Goal: Task Accomplishment & Management: Complete application form

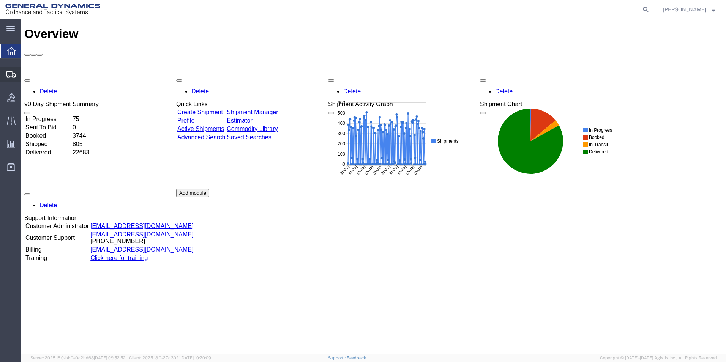
click at [0, 0] on span "Create Shipment" at bounding box center [0, 0] width 0 height 0
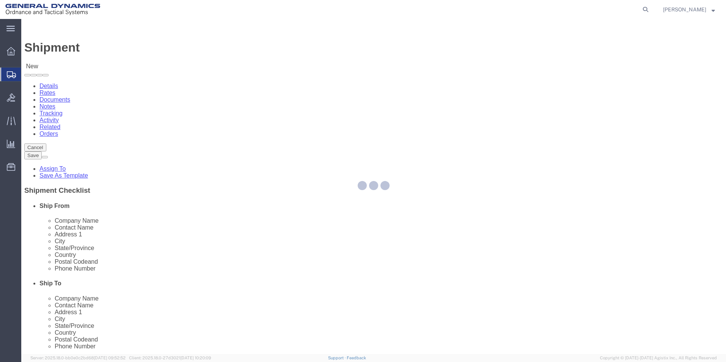
select select
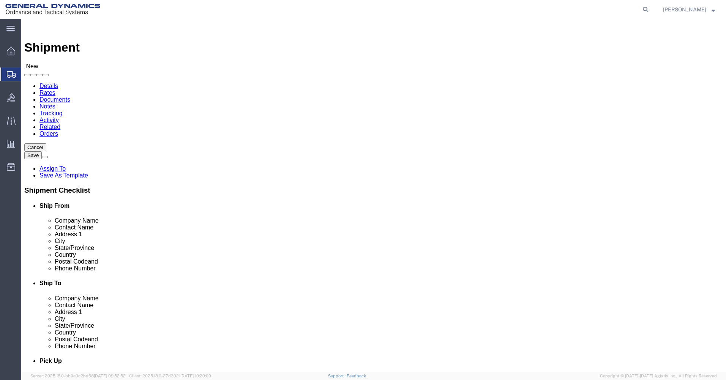
select select "310"
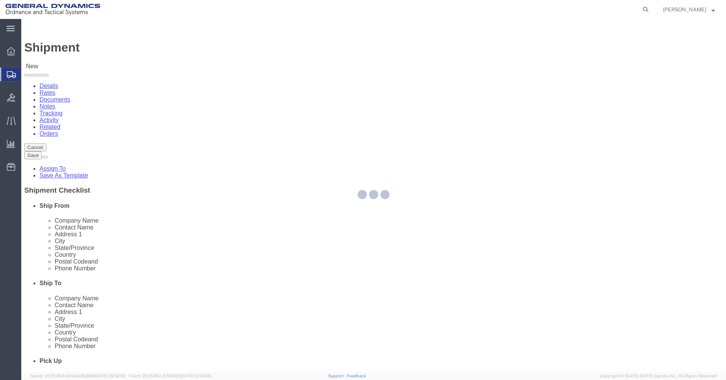
select select "PA"
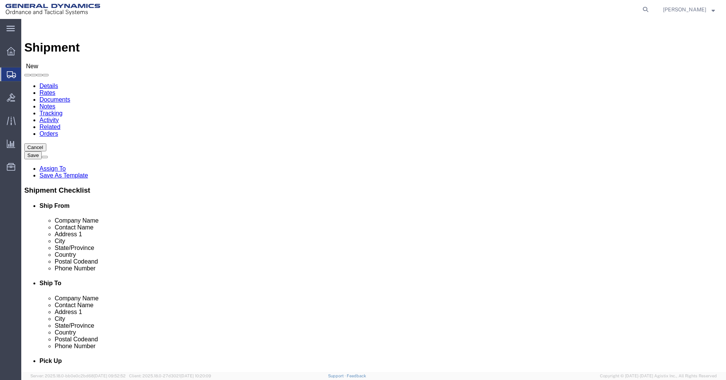
click input "text"
type input "Kayla Singleton"
type input "200 East High Street"
type input "Red Lion"
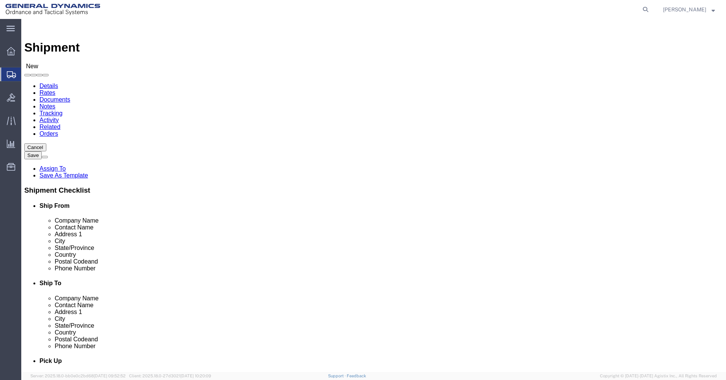
type input "17356"
type input "717-246-8256"
type input "kayla.singleton@gd-ots.com"
click input "text"
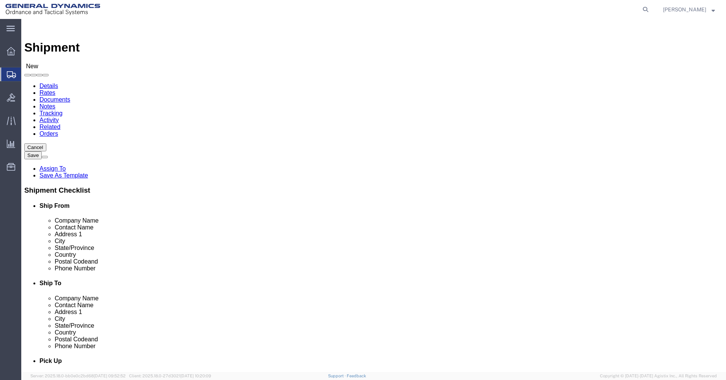
type input "GD-OTS"
type input "Receiving"
click div "Location My Profile Location GD-OTS Anniston (Commerce) GD-OTS Camden GD-OTS De…"
click input "text"
type input "8000 Ogden Rd"
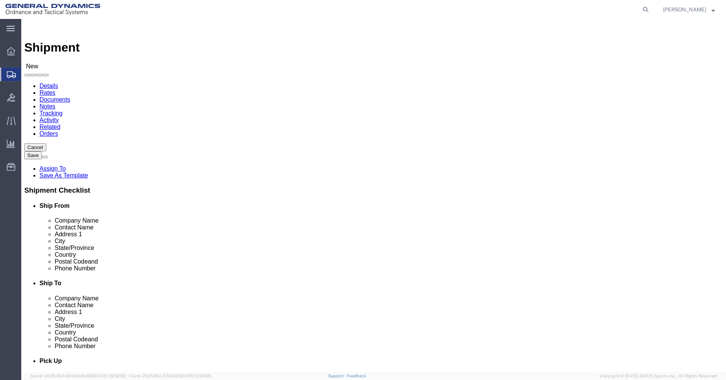
click input "text"
type input "Marion"
click input "Postal Code"
type input "62959"
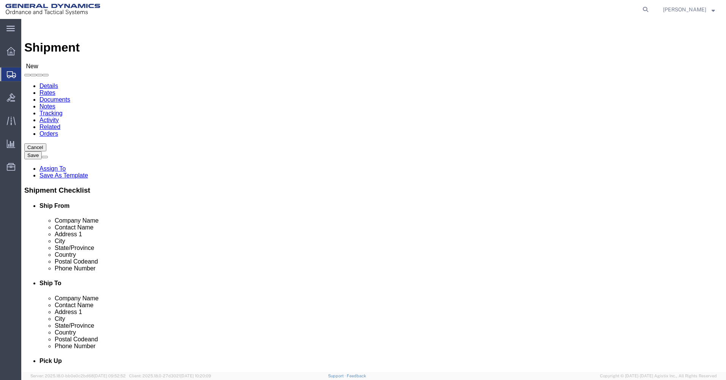
click input "text"
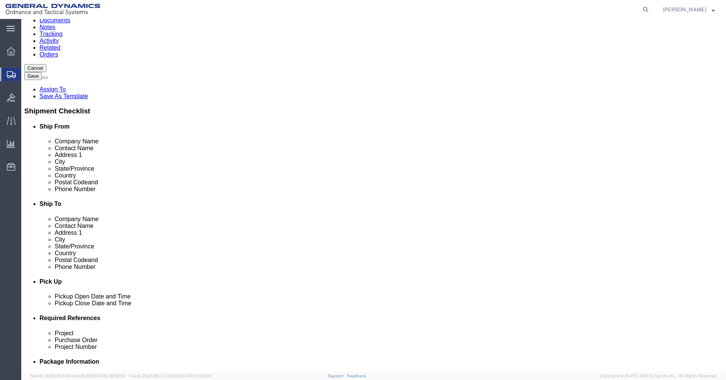
scroll to position [266, 0]
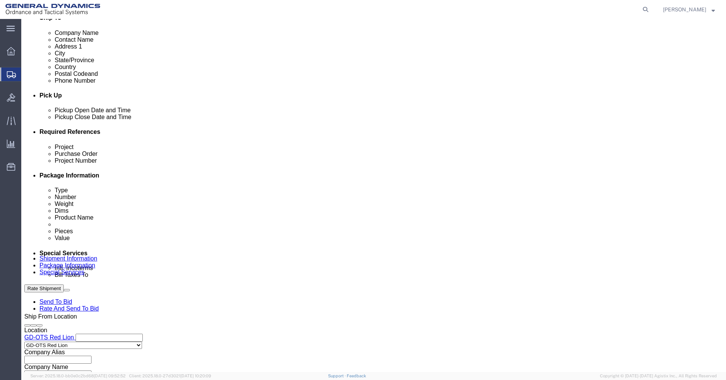
type input "1-800-888-8888"
click input "text"
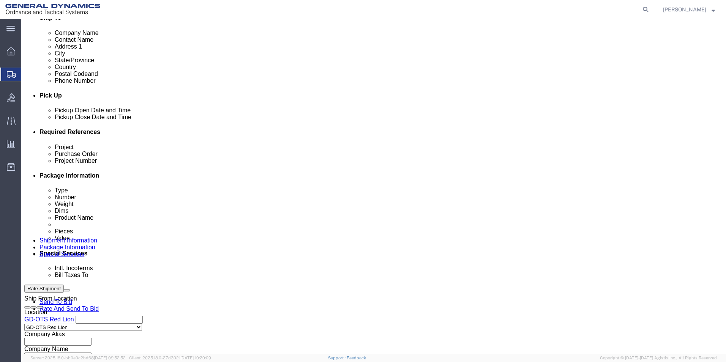
click input "text"
type input "30100305"
click input "text"
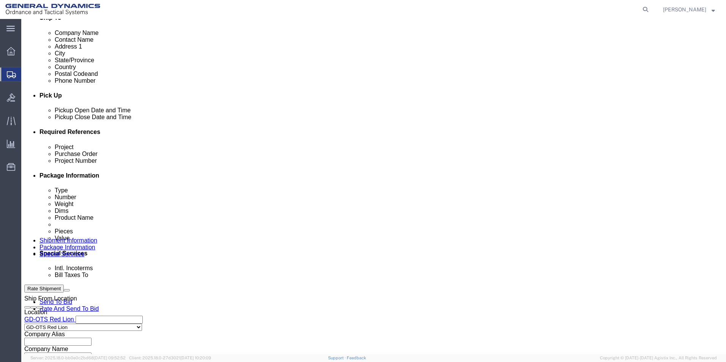
type input "N"
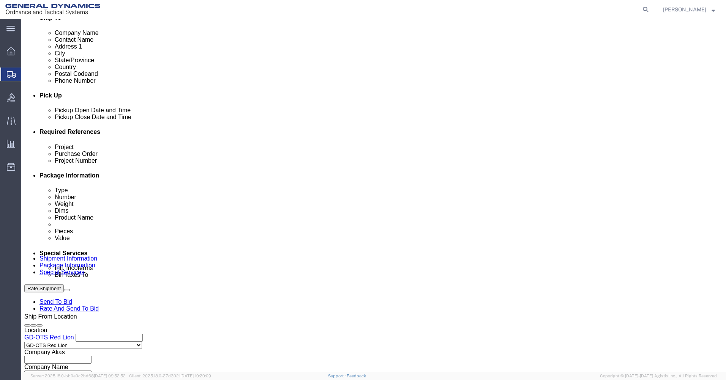
drag, startPoint x: 286, startPoint y: 200, endPoint x: 257, endPoint y: 200, distance: 29.6
click div "Purchase Order N"
type input "111"
click input "text"
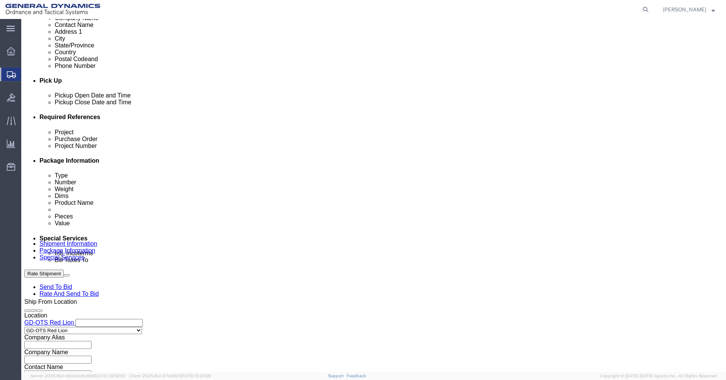
scroll to position [298, 0]
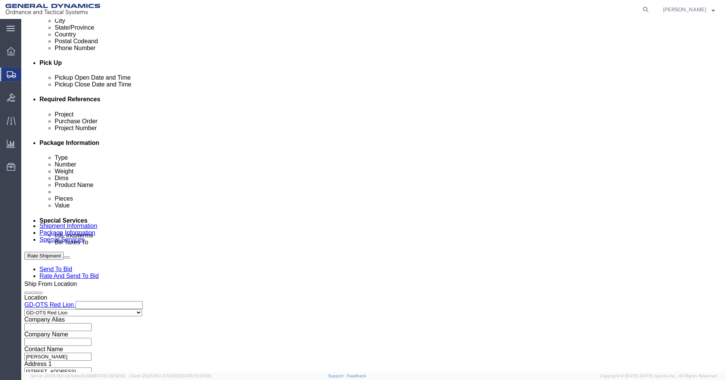
type input "30100305"
click button "Continue"
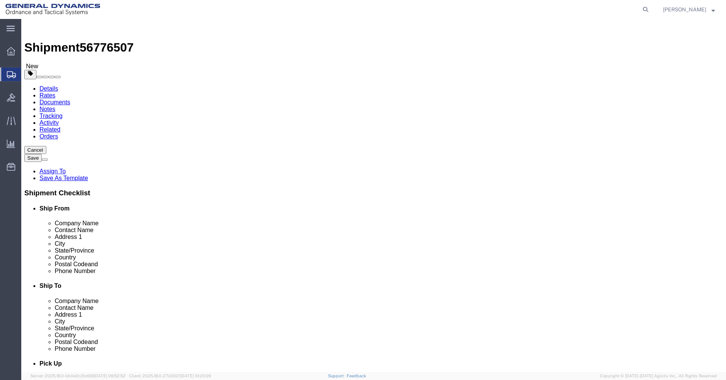
click select "Select Bale(s) Basket(s) Bolt(s) Bottle(s) Buckets Bulk Bundle(s) Can(s) Cardbo…"
select select "SKID"
click select "Select Bale(s) Basket(s) Bolt(s) Bottle(s) Buckets Bulk Bundle(s) Can(s) Cardbo…"
click input "text"
click label "Number"
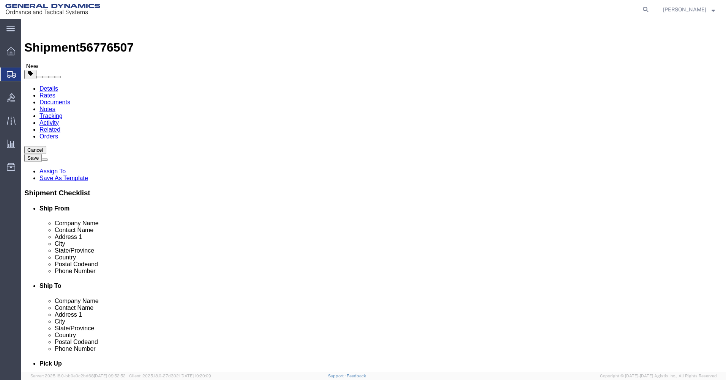
drag, startPoint x: 118, startPoint y: 160, endPoint x: 92, endPoint y: 159, distance: 25.8
click div "Number 1"
type input "3"
click input "text"
type input "42"
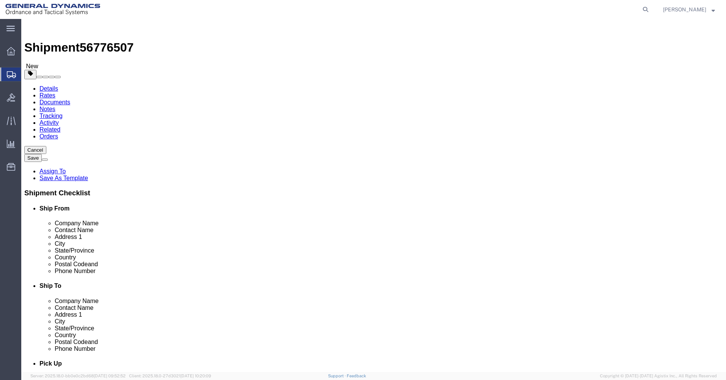
type input "47"
type input "39"
click input "0.00"
drag, startPoint x: 120, startPoint y: 192, endPoint x: 59, endPoint y: 191, distance: 60.7
click div "Weight Total weight of packages in pounds or kilograms 0.00 Select kgs lbs Ship…"
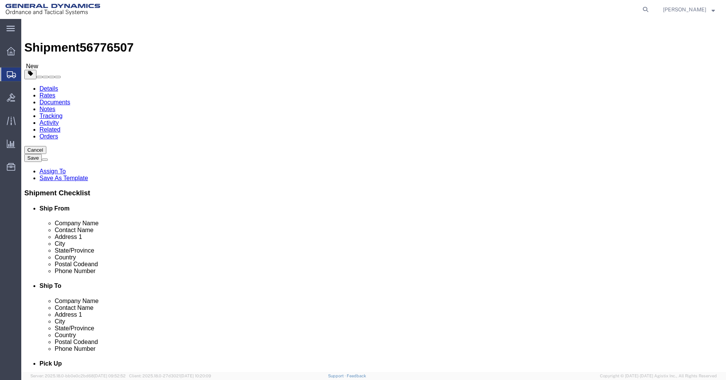
type input "2616"
click link "Add Content"
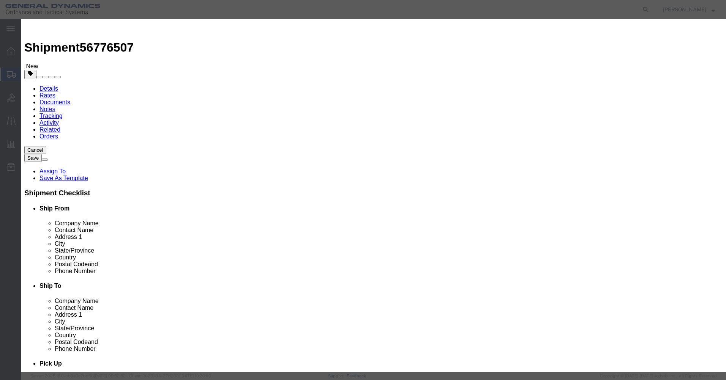
click input "text"
type input "KEW PSA"
drag, startPoint x: 272, startPoint y: 56, endPoint x: 267, endPoint y: 57, distance: 4.6
click input "KEW PSA"
drag, startPoint x: 227, startPoint y: 73, endPoint x: 203, endPoint y: 72, distance: 23.9
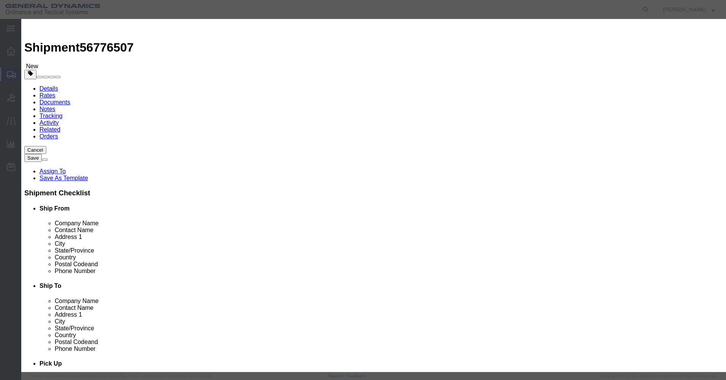
click div "Pieces Number of pieces inside all the packages 0 Select Bag Barrels 100Board F…"
type input "126"
click input "text"
type input "1"
click select "Select 50 55 60 65 70 85 92.5 100 125 175 250 300 400"
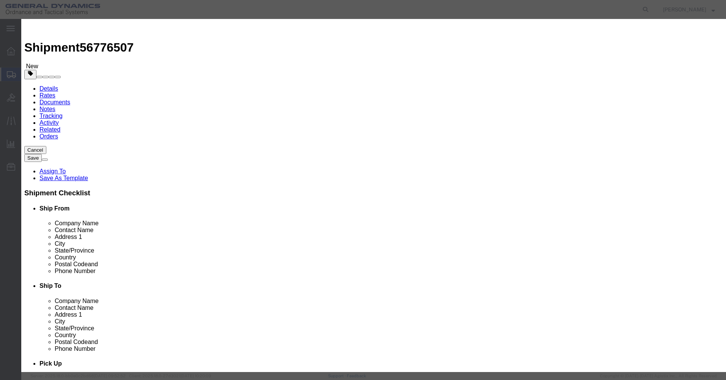
select select "85"
click select "Select 50 55 60 65 70 85 92.5 100 125 175 250 300 400"
click button "Save & Close"
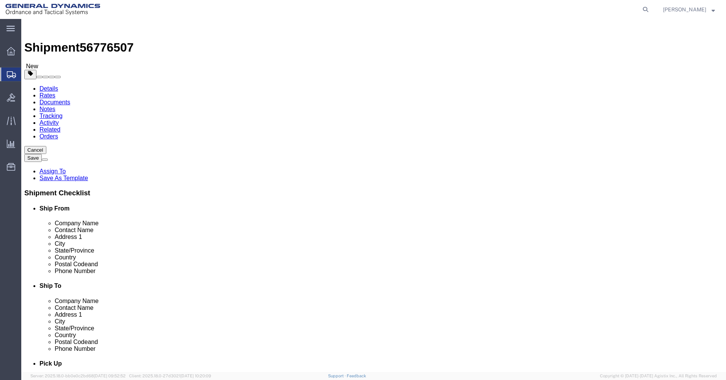
click button "Continue"
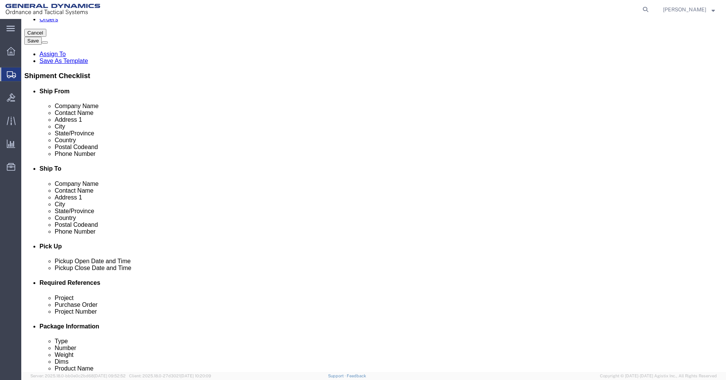
scroll to position [190, 0]
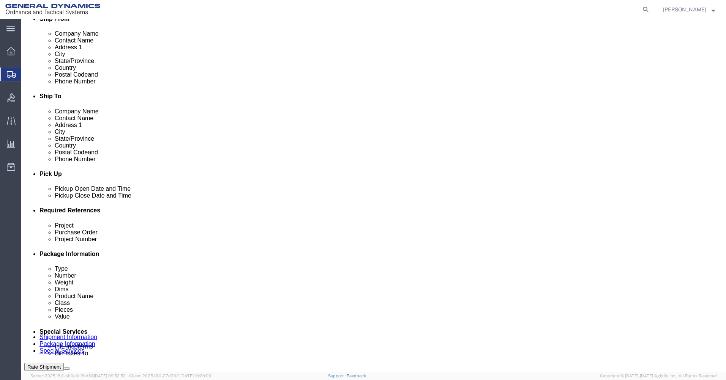
click input "BOL"
checkbox input "true"
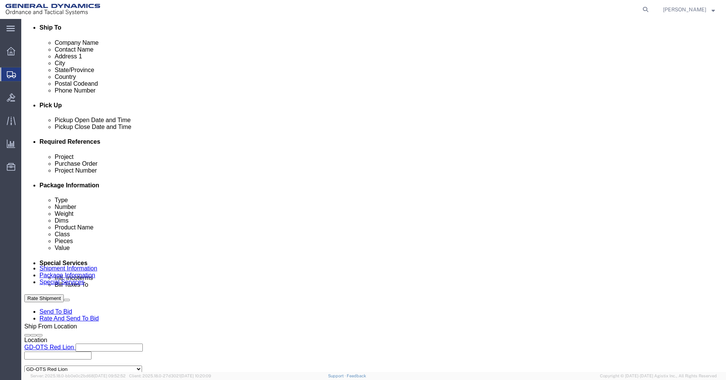
scroll to position [298, 0]
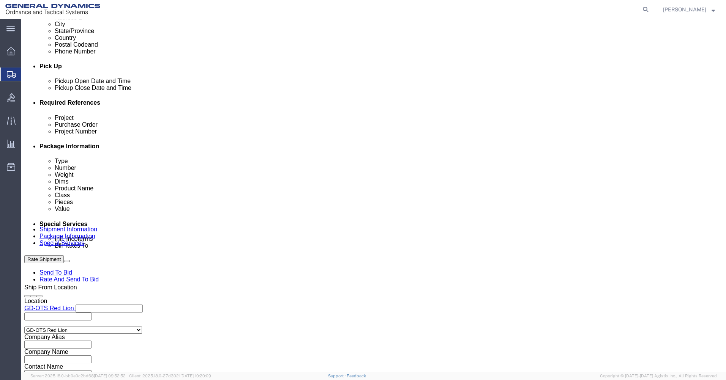
click button "Rate Shipment"
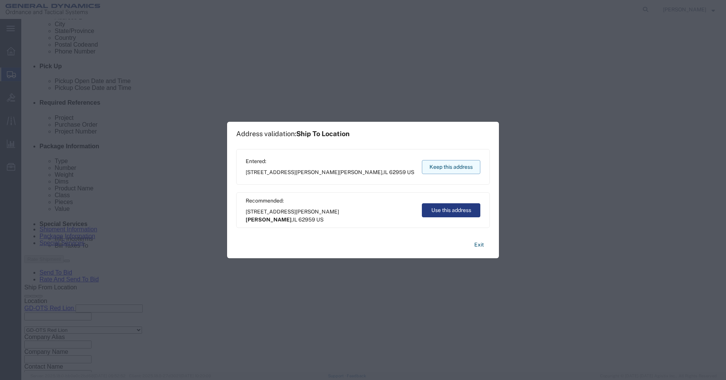
click at [442, 165] on button "Keep this address" at bounding box center [451, 167] width 58 height 14
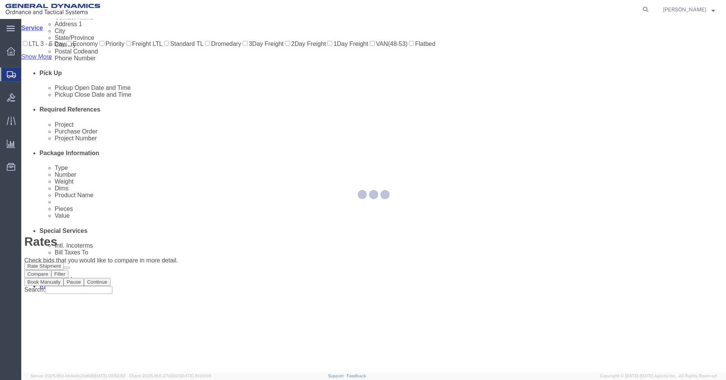
scroll to position [0, 0]
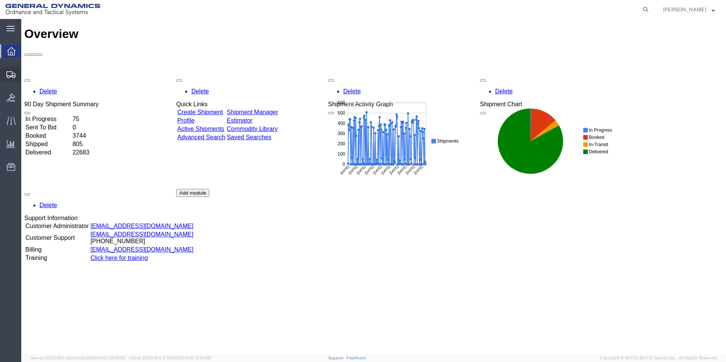
click at [0, 0] on span "Create Shipment" at bounding box center [0, 0] width 0 height 0
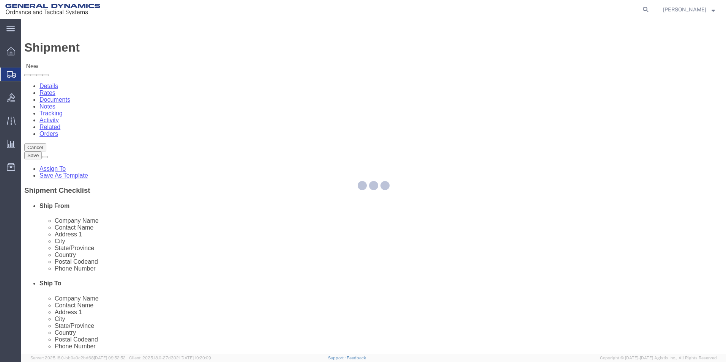
select select
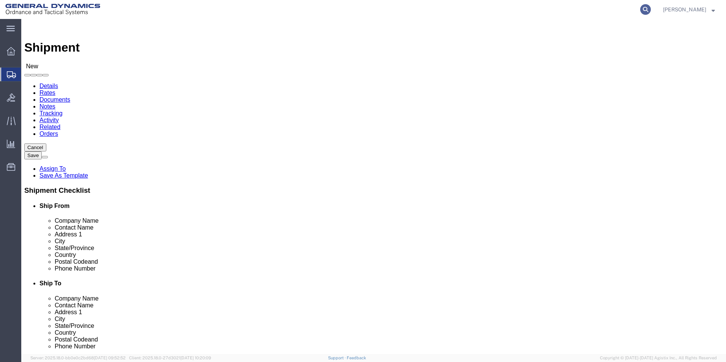
click at [649, 10] on icon at bounding box center [645, 9] width 11 height 11
type input "56776507"
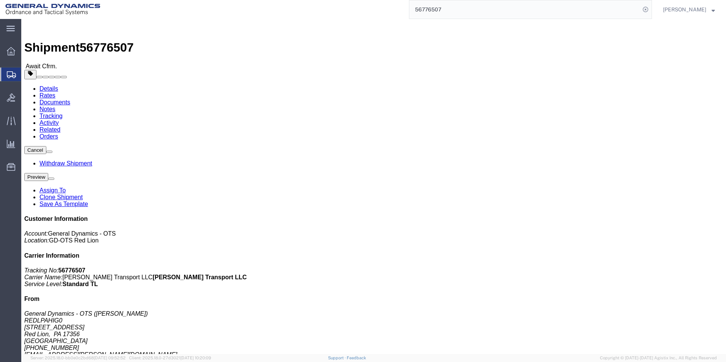
click span "button"
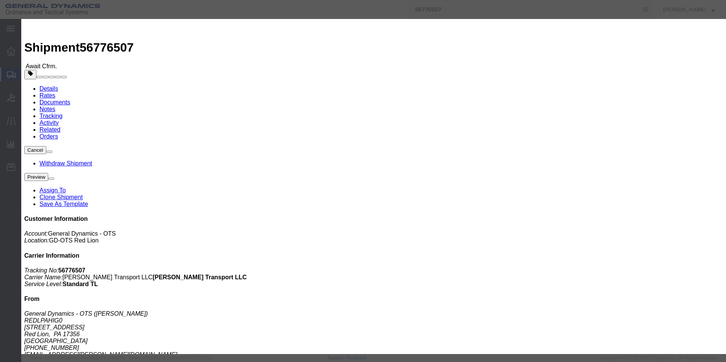
drag, startPoint x: 368, startPoint y: 56, endPoint x: 263, endPoint y: 56, distance: 104.7
click div "Select Account Type Activity ID Airline Appointment Number ASN Batch Request # …"
click input "111"
drag, startPoint x: 363, startPoint y: 55, endPoint x: 330, endPoint y: 53, distance: 33.1
click div "Select Account Type Activity ID Airline Appointment Number ASN Batch Request # …"
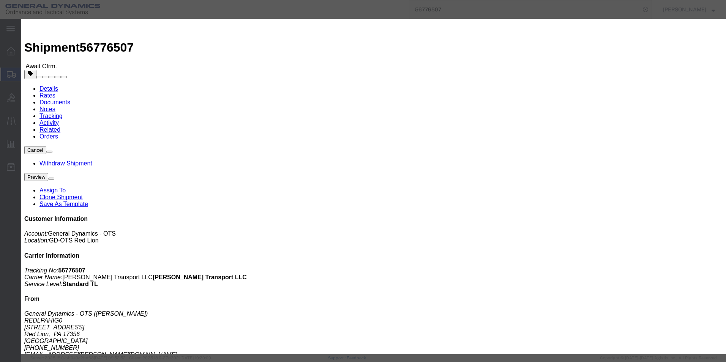
paste input "KEWDO1LOT2"
type input "KEWDO1LOT2"
click button "Save"
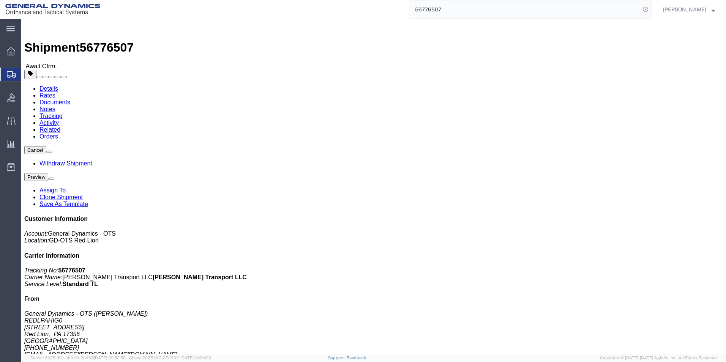
click link "Documents"
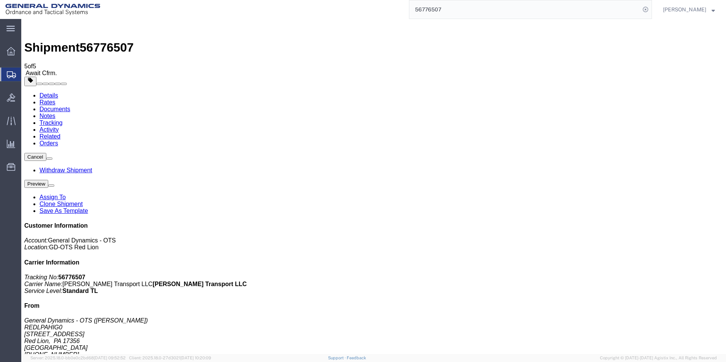
drag, startPoint x: 314, startPoint y: 120, endPoint x: 329, endPoint y: 125, distance: 15.4
